Goal: Task Accomplishment & Management: Manage account settings

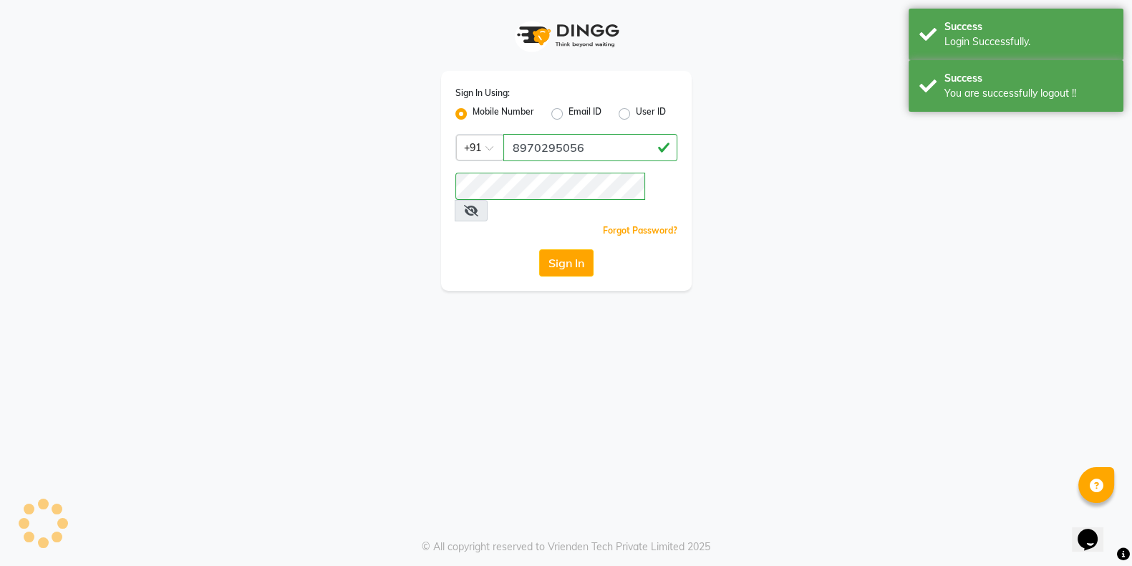
select select "100"
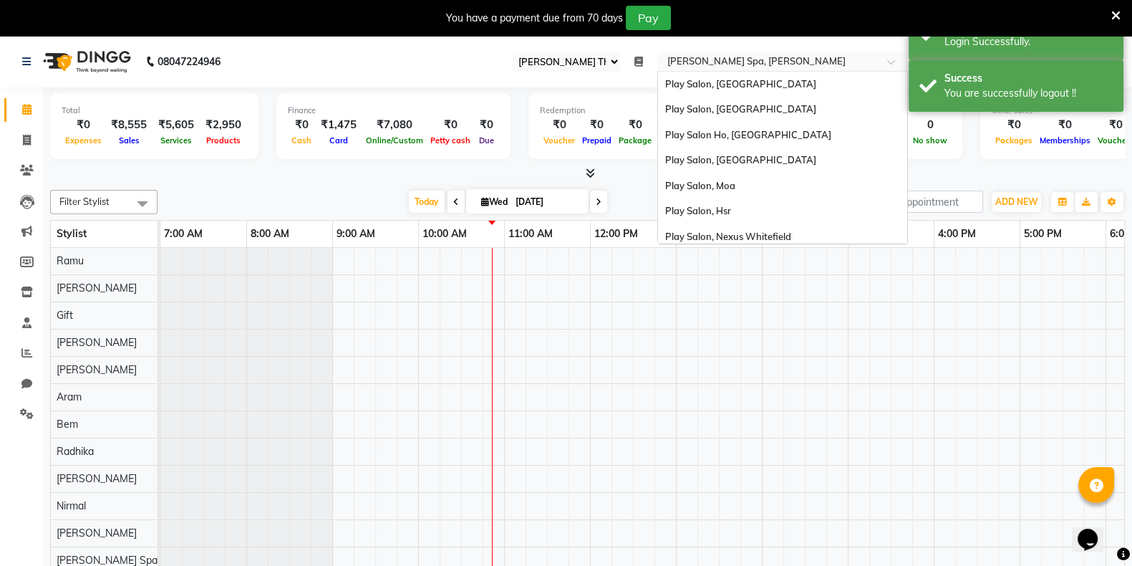
scroll to position [57, 0]
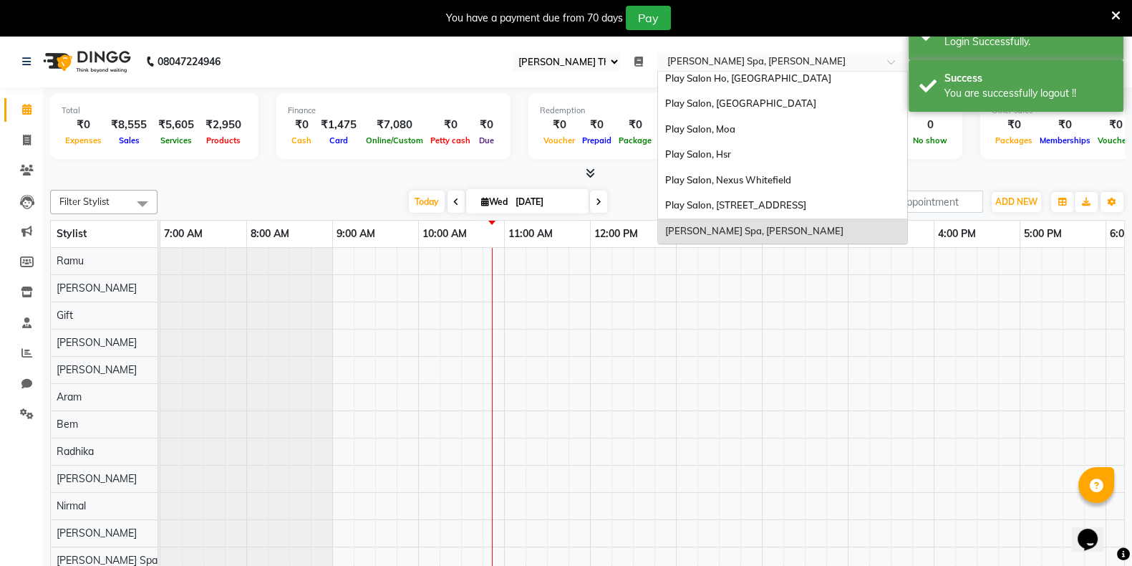
click at [767, 64] on input "text" at bounding box center [768, 63] width 208 height 14
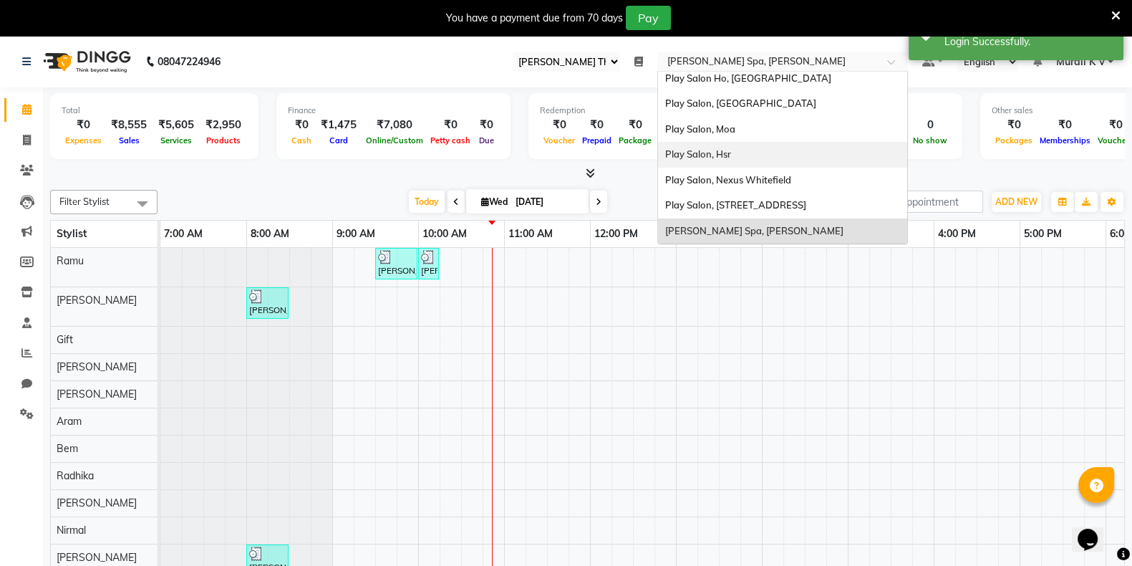
scroll to position [0, 0]
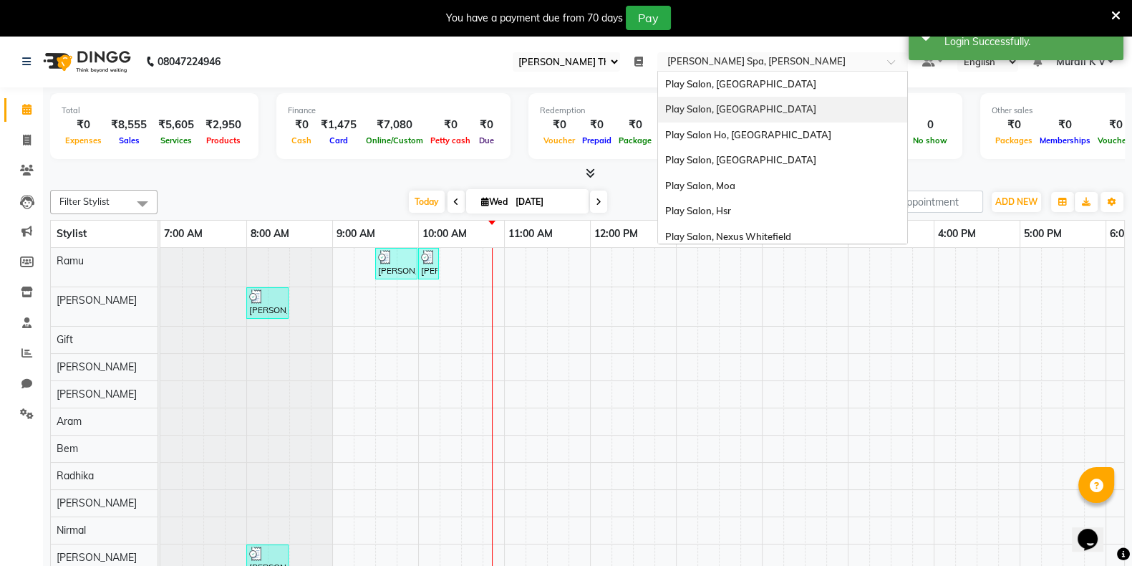
click at [737, 108] on span "Play Salon, Mantri Mall" at bounding box center [740, 108] width 151 height 11
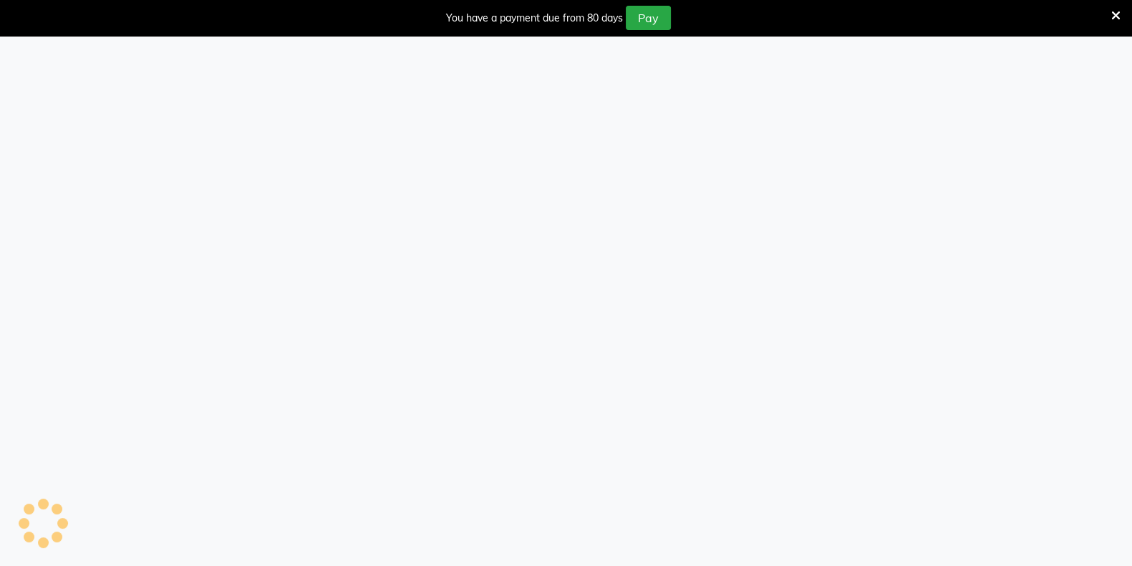
select select "100"
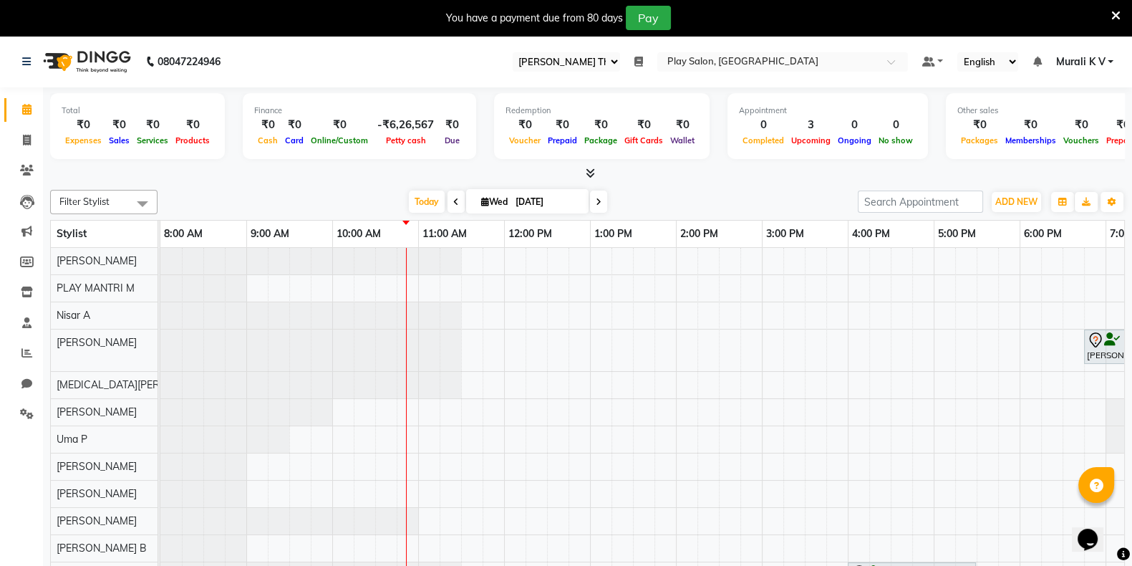
click at [589, 62] on select "Select Register Shea The Spa" at bounding box center [566, 61] width 107 height 19
select select
click at [513, 52] on select "Select Register Shea The Spa" at bounding box center [566, 61] width 107 height 19
click at [1120, 19] on div "You have a payment due from 80 days Pay" at bounding box center [566, 18] width 1132 height 36
click at [1085, 62] on span "Murali K V" at bounding box center [1079, 61] width 49 height 15
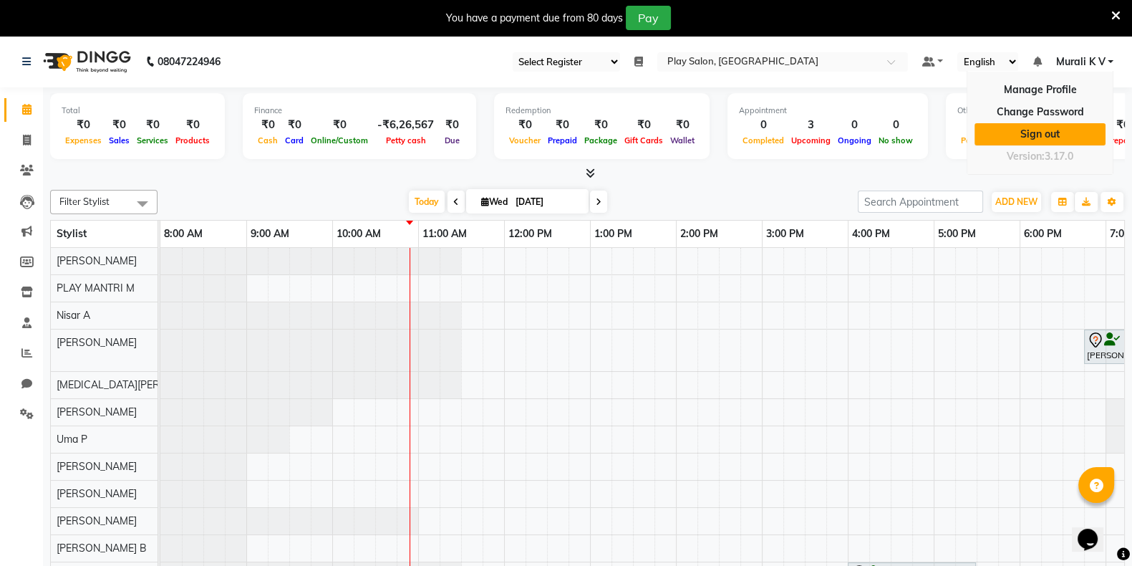
click at [1040, 133] on link "Sign out" at bounding box center [1039, 134] width 131 height 22
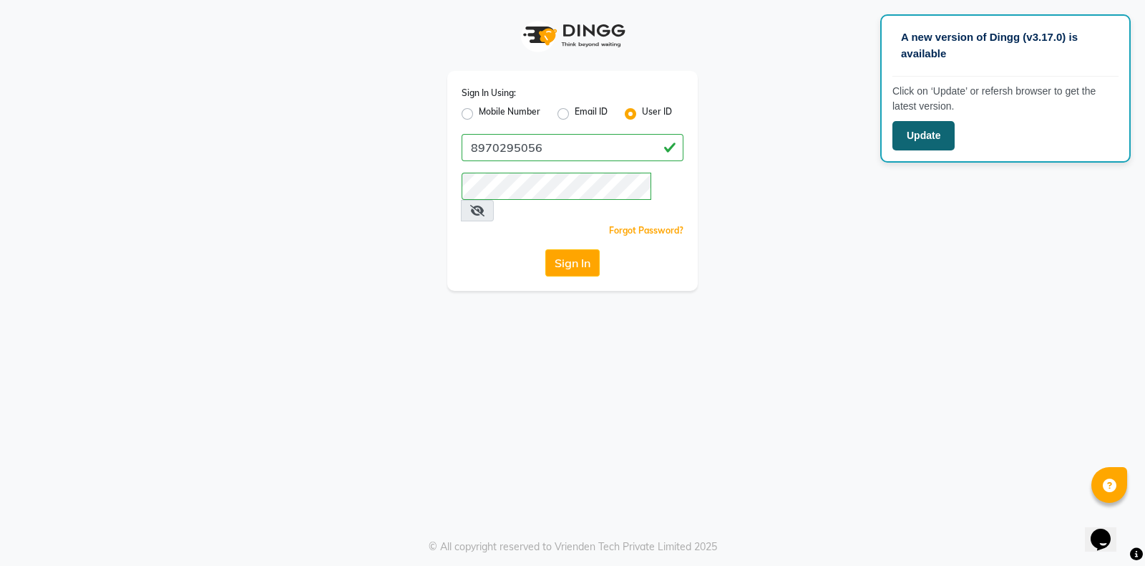
click at [939, 141] on button "Update" at bounding box center [924, 135] width 62 height 29
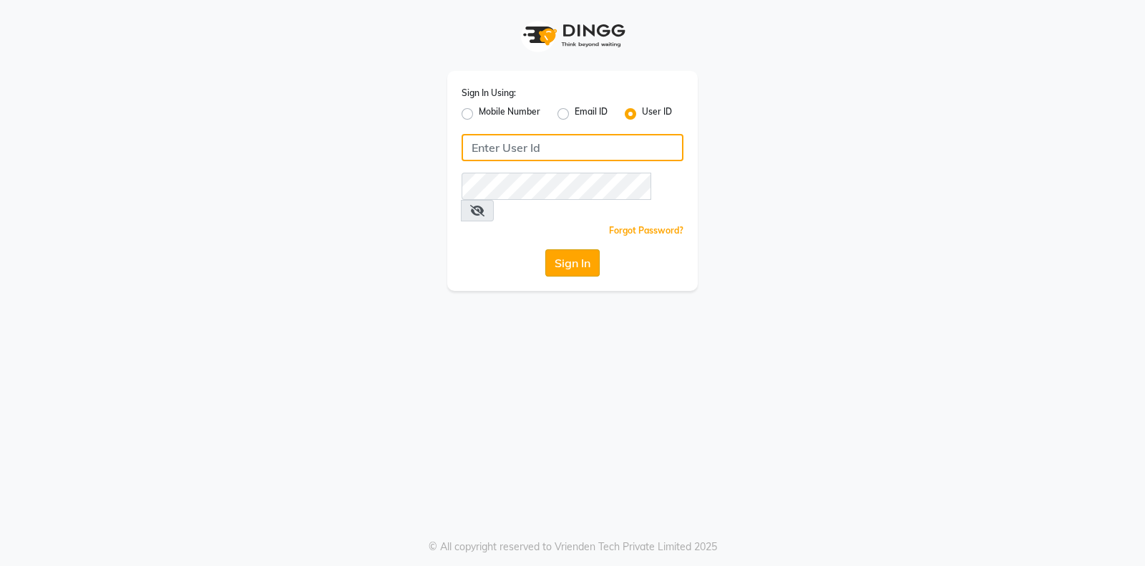
type input "8970295056"
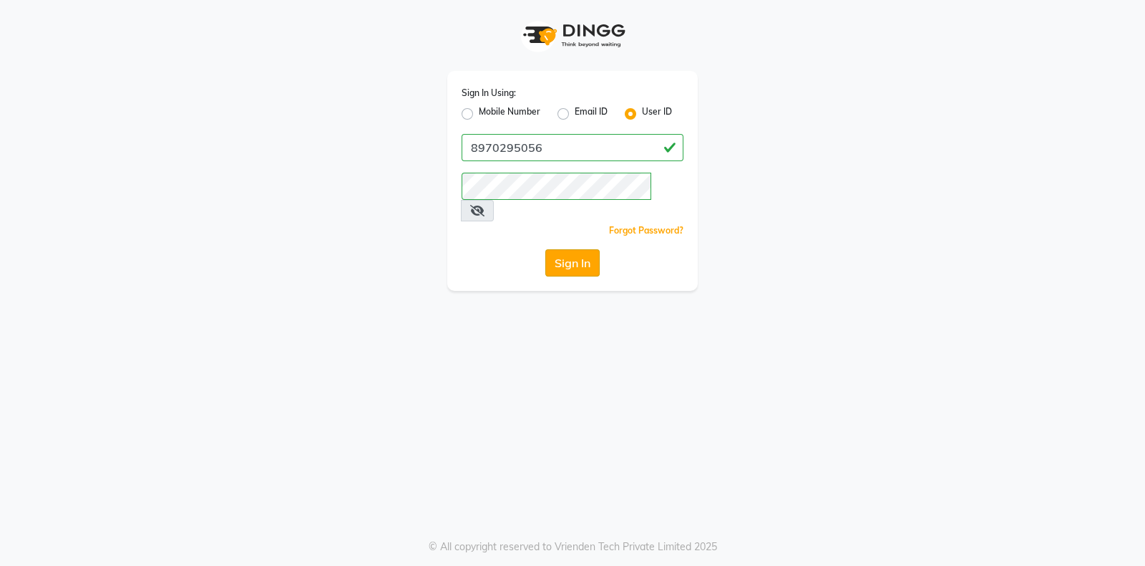
click at [567, 249] on button "Sign In" at bounding box center [572, 262] width 54 height 27
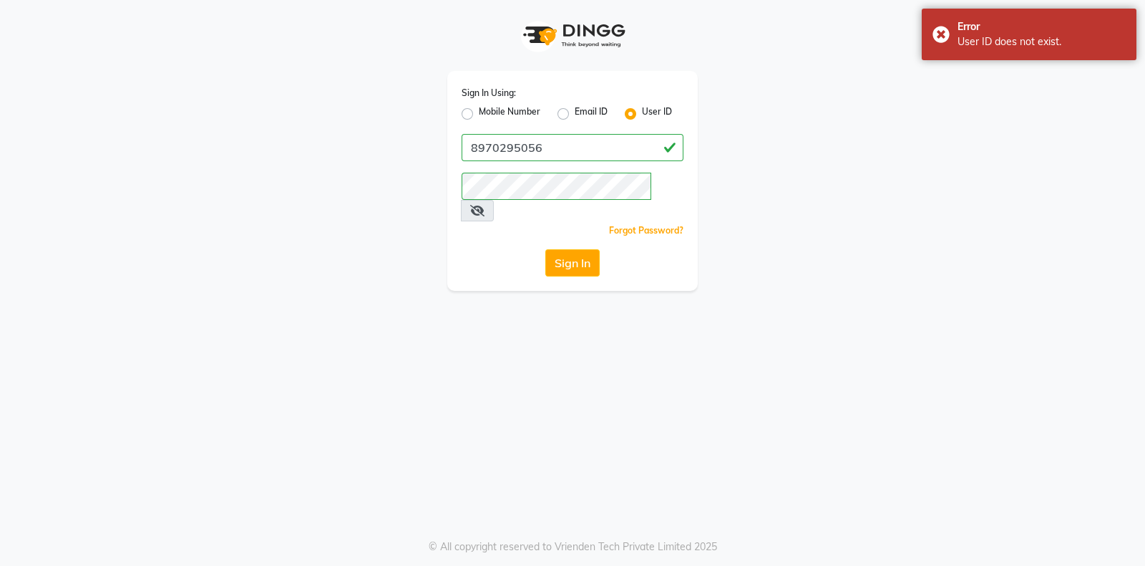
click at [479, 119] on label "Mobile Number" at bounding box center [510, 113] width 62 height 17
click at [479, 115] on input "Mobile Number" at bounding box center [483, 109] width 9 height 9
radio input "true"
radio input "false"
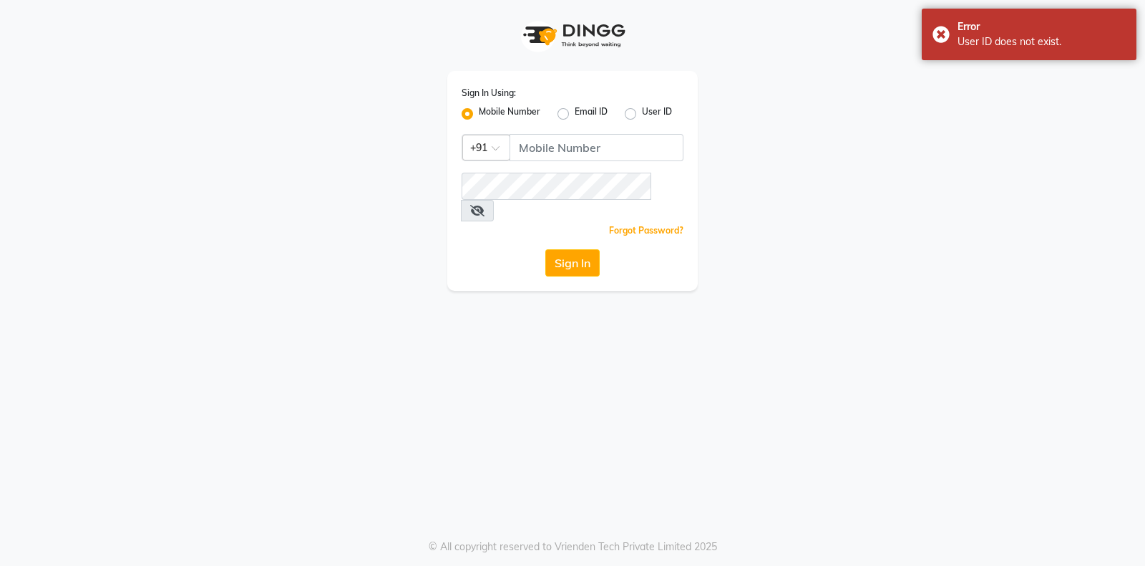
click at [642, 119] on label "User ID" at bounding box center [657, 113] width 30 height 17
click at [642, 115] on input "User ID" at bounding box center [646, 109] width 9 height 9
radio input "true"
radio input "false"
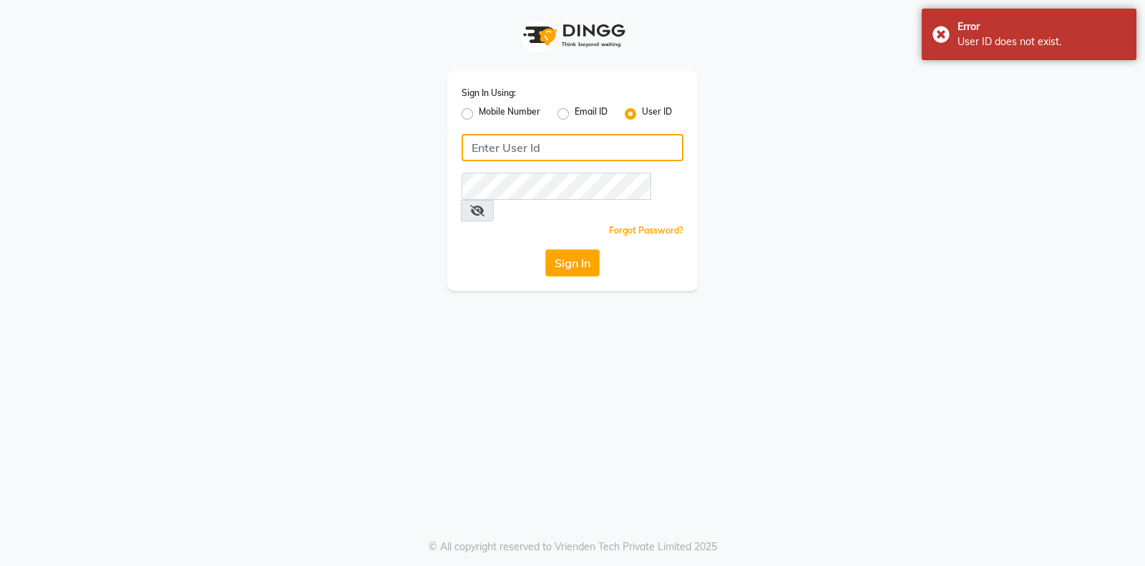
click at [621, 141] on input "Username" at bounding box center [573, 147] width 222 height 27
type input "playsalon"
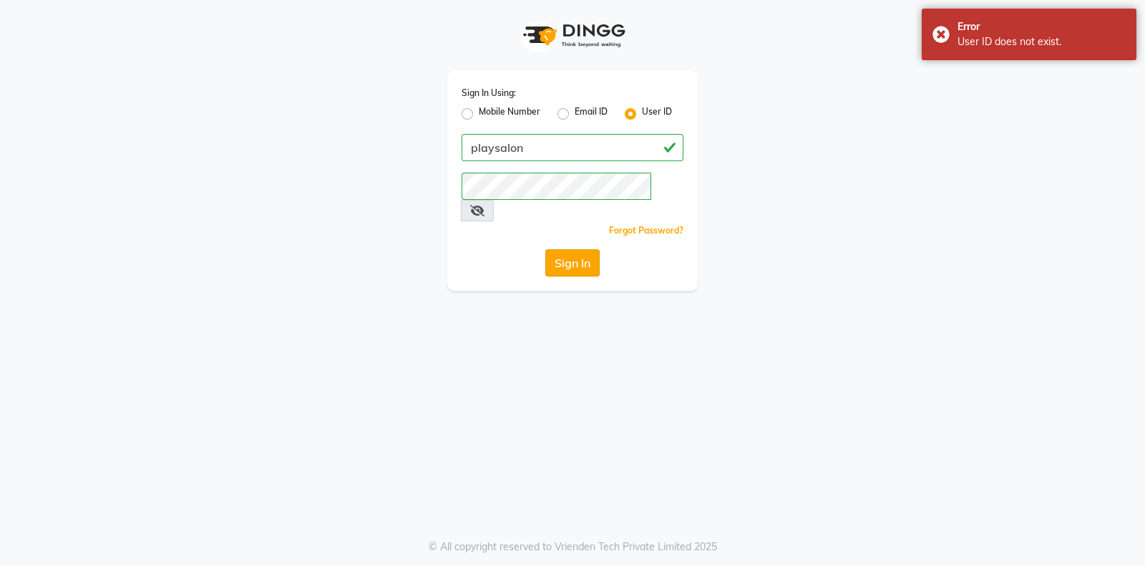
click at [577, 249] on button "Sign In" at bounding box center [572, 262] width 54 height 27
